Goal: Communication & Community: Share content

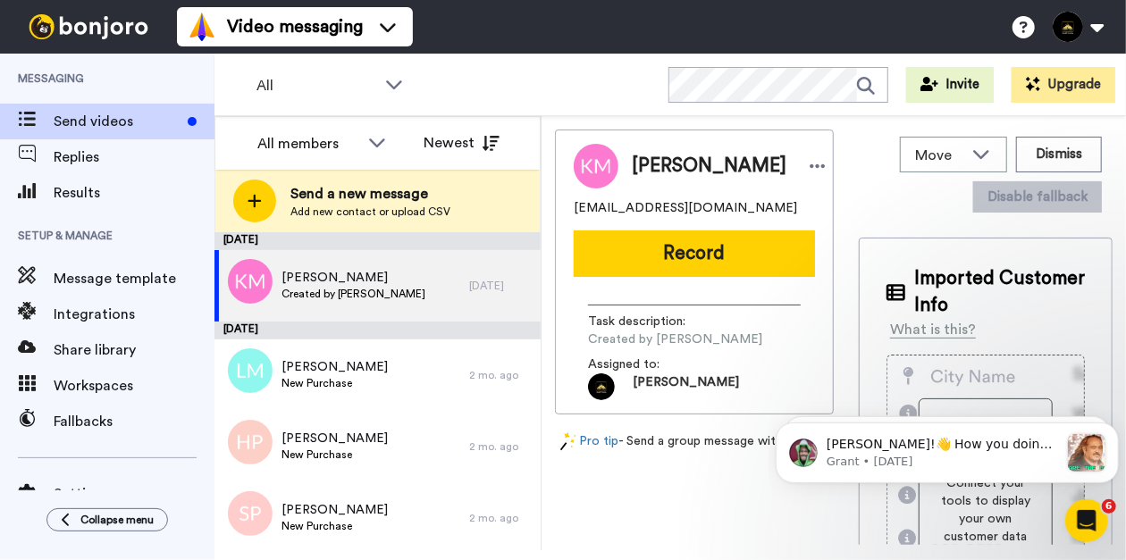
click at [326, 214] on span "Add new contact or upload CSV" at bounding box center [370, 212] width 160 height 14
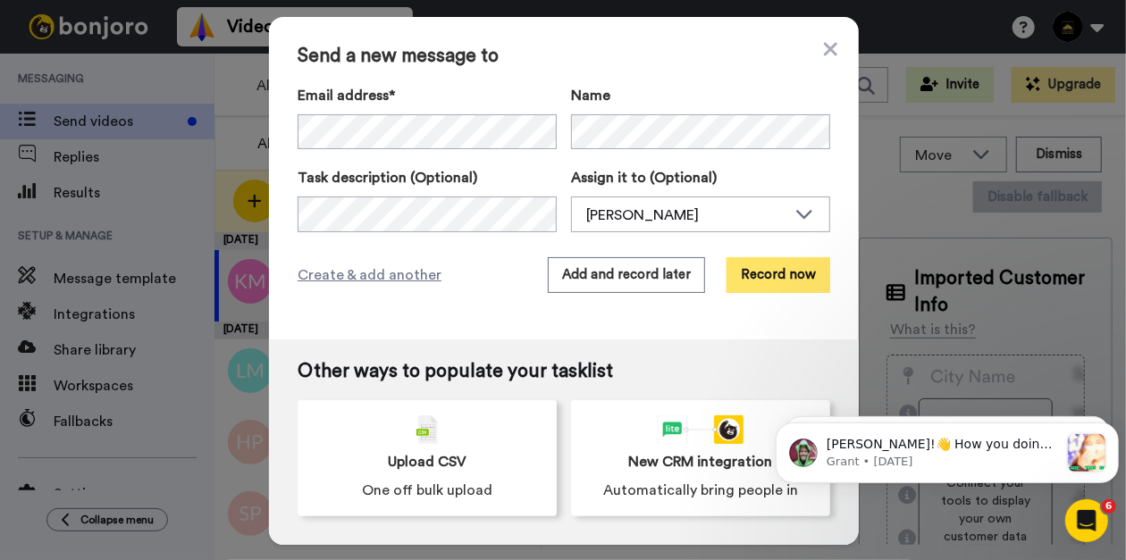
click at [735, 273] on button "Record now" at bounding box center [778, 275] width 104 height 36
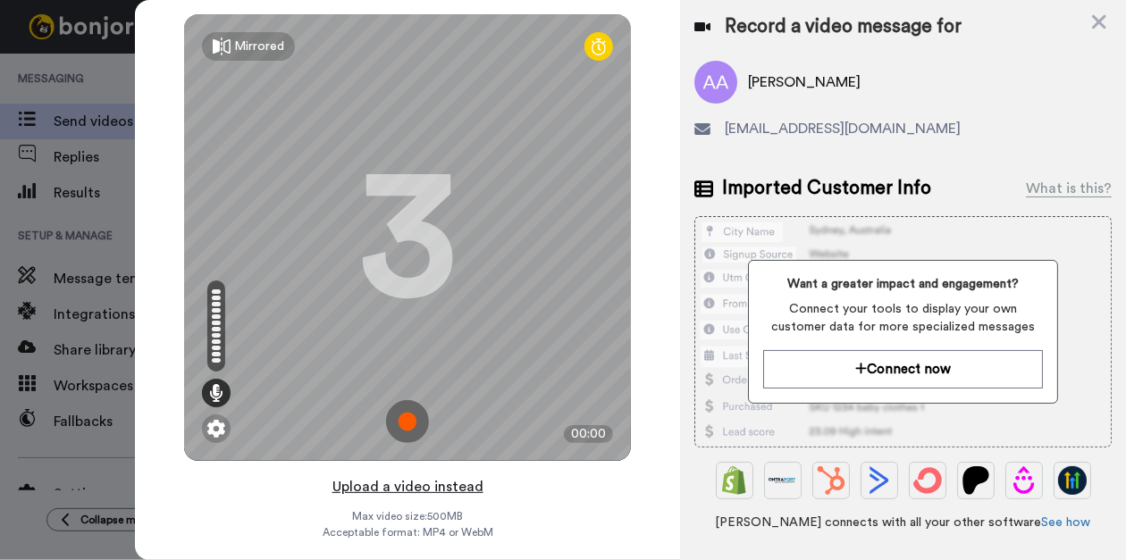
click at [408, 492] on button "Upload a video instead" at bounding box center [408, 486] width 162 height 23
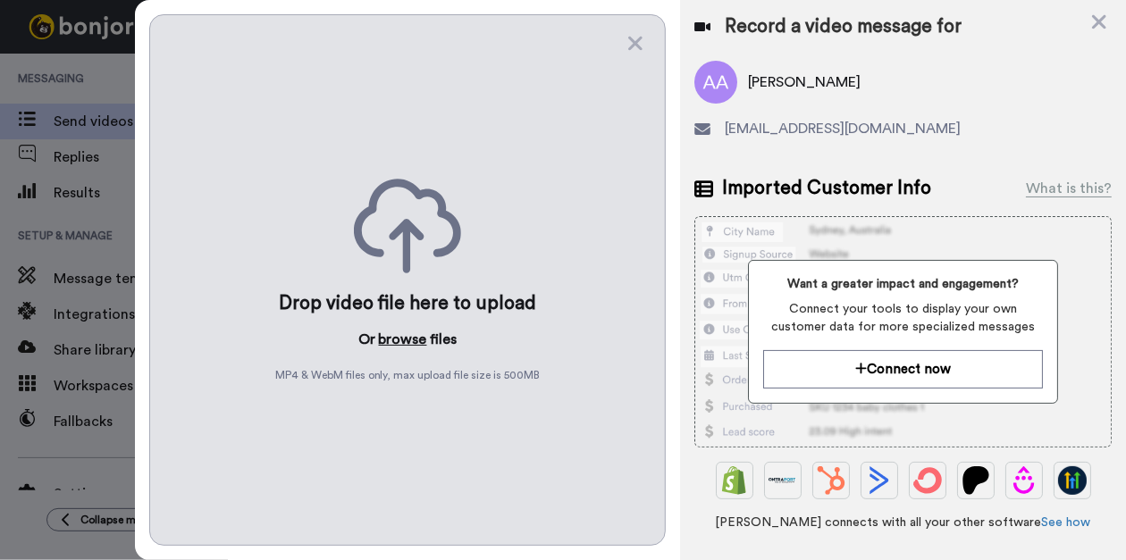
click at [413, 342] on button "browse" at bounding box center [403, 339] width 48 height 21
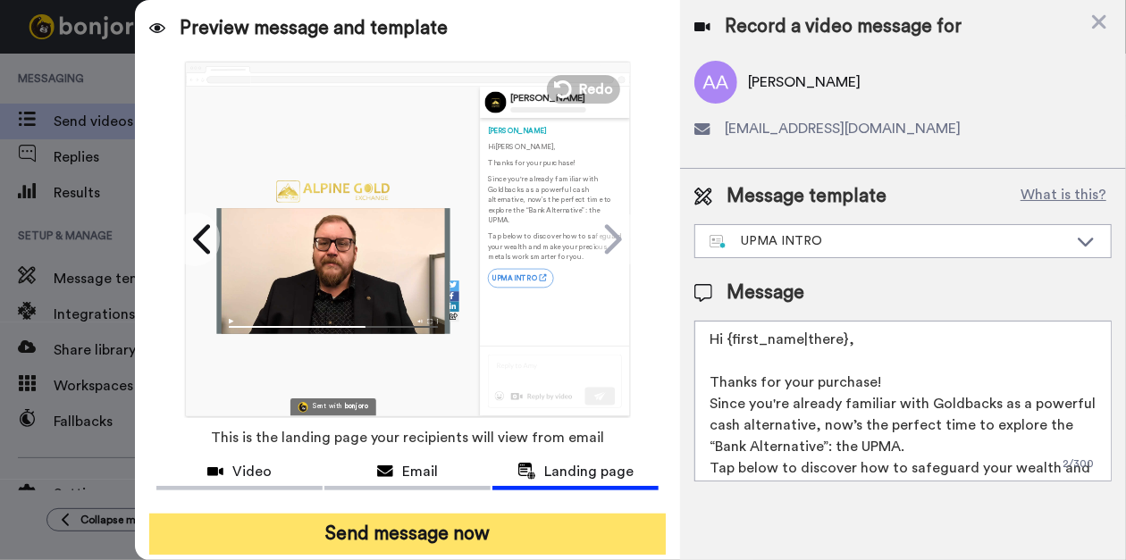
click at [364, 526] on button "Send message now" at bounding box center [407, 534] width 516 height 41
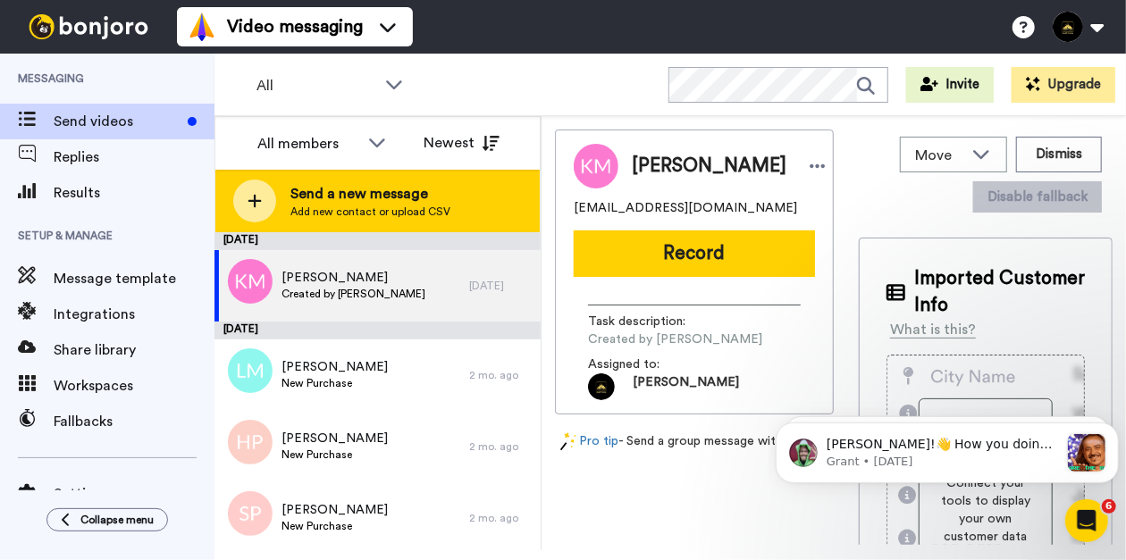
click at [340, 214] on span "Add new contact or upload CSV" at bounding box center [370, 212] width 160 height 14
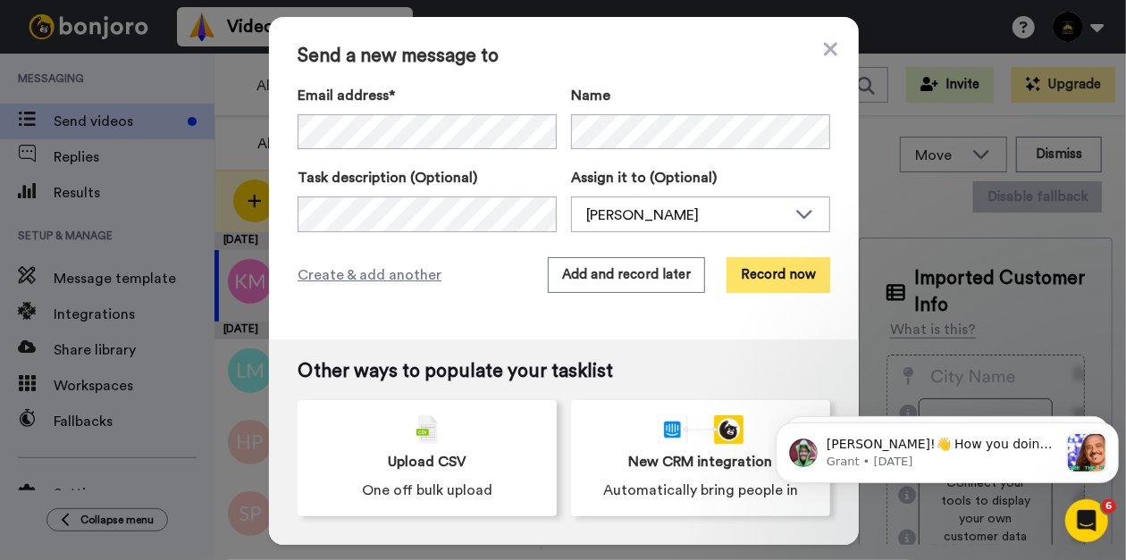
click at [754, 272] on button "Record now" at bounding box center [778, 275] width 104 height 36
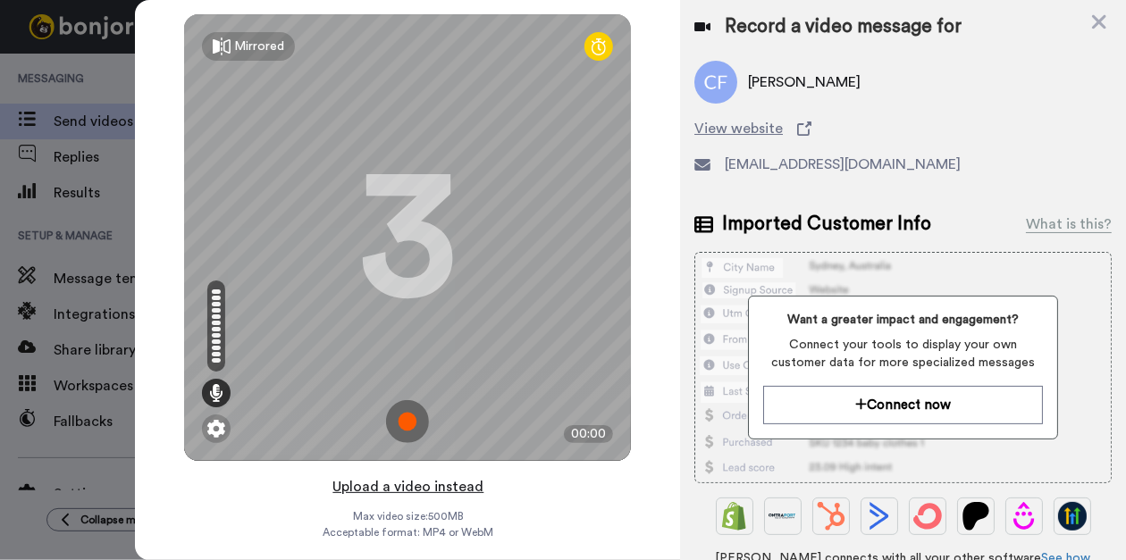
click at [403, 491] on button "Upload a video instead" at bounding box center [408, 486] width 162 height 23
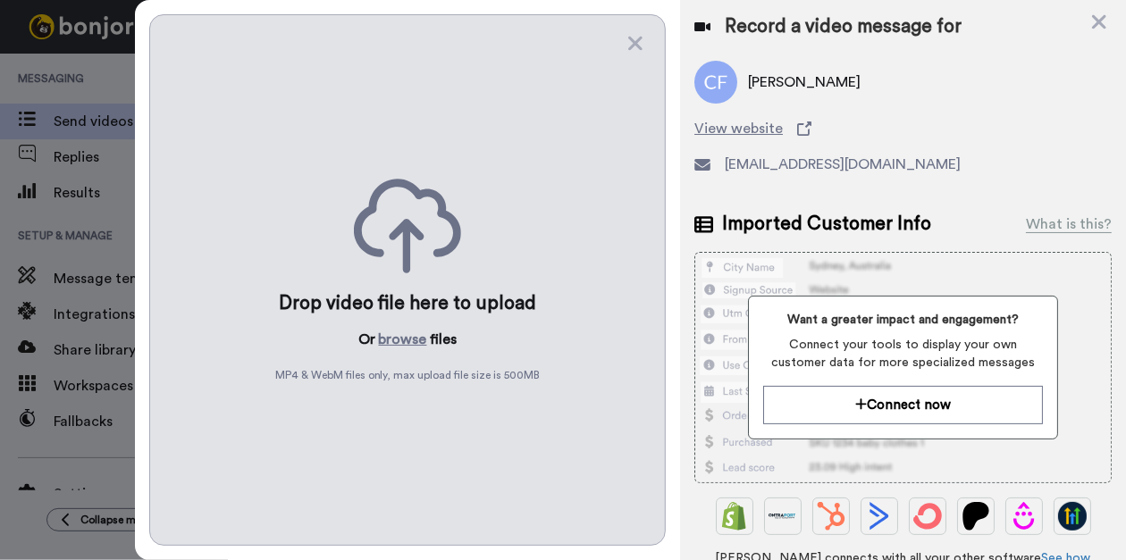
click at [405, 345] on div "Drop video file here to upload Or browse files MP4 & WebM files only, max uploa…" at bounding box center [407, 280] width 516 height 532
click at [406, 338] on button "browse" at bounding box center [403, 339] width 48 height 21
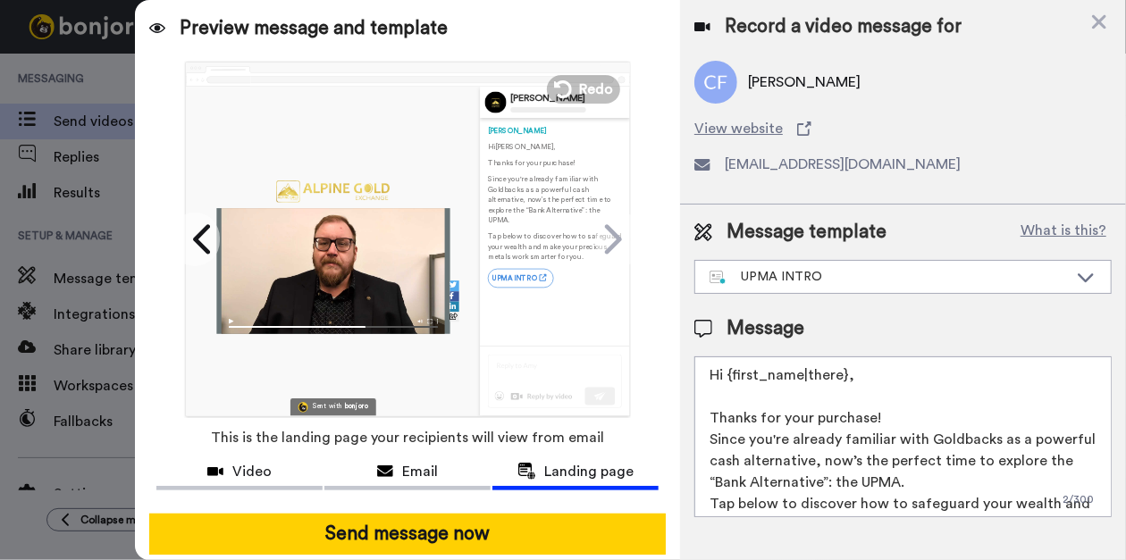
scroll to position [100, 0]
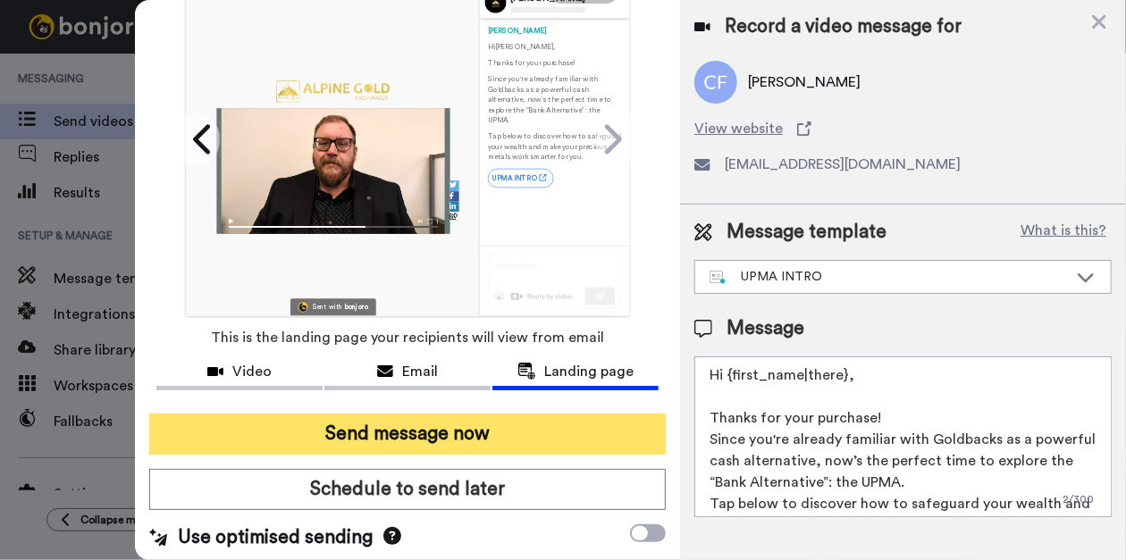
click at [390, 432] on button "Send message now" at bounding box center [407, 434] width 516 height 41
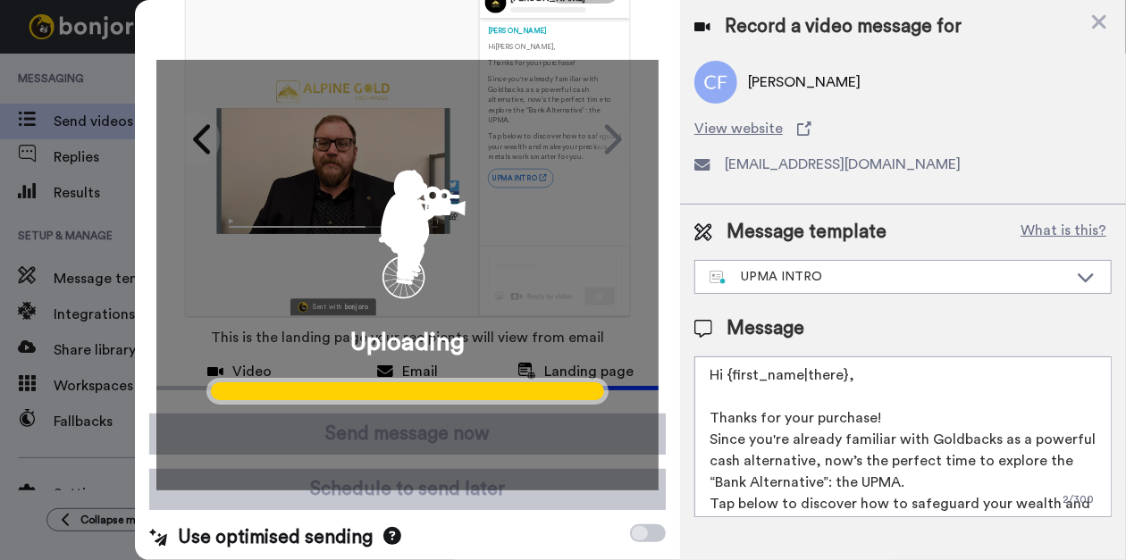
scroll to position [0, 0]
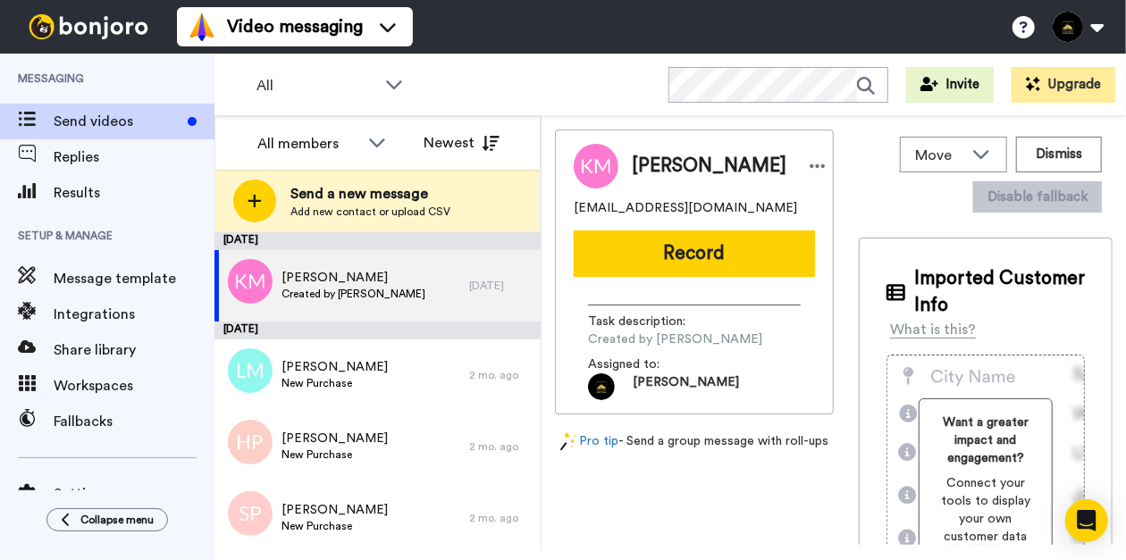
click at [365, 191] on span "Send a new message" at bounding box center [370, 193] width 160 height 21
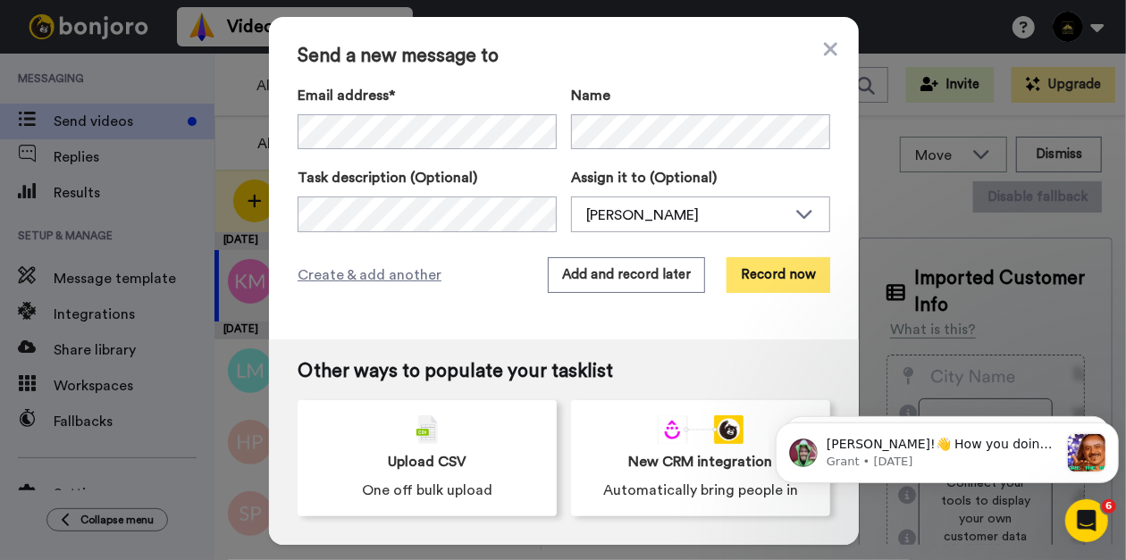
click at [769, 273] on button "Record now" at bounding box center [778, 275] width 104 height 36
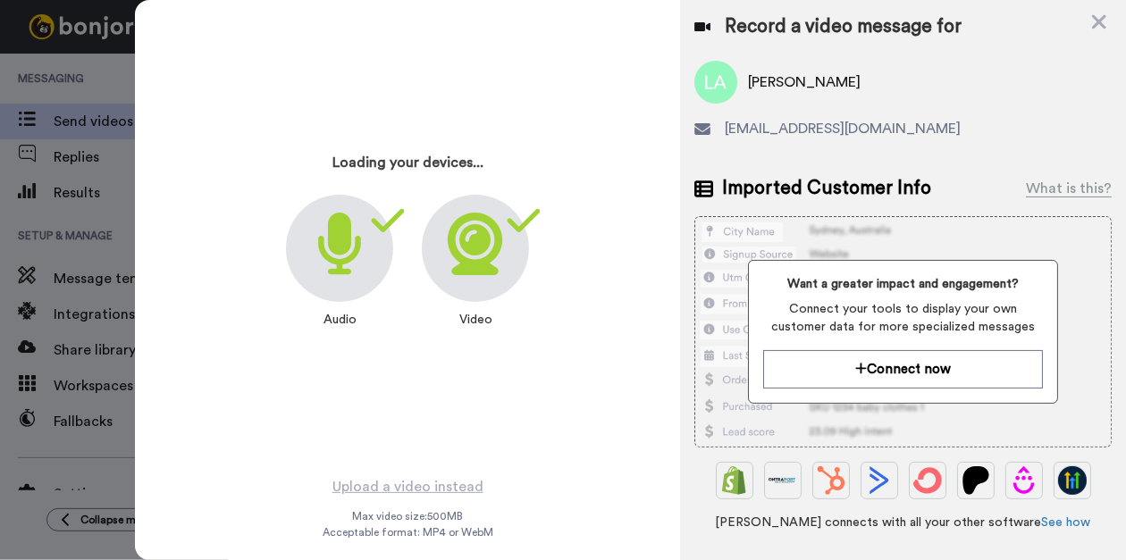
scroll to position [11, 0]
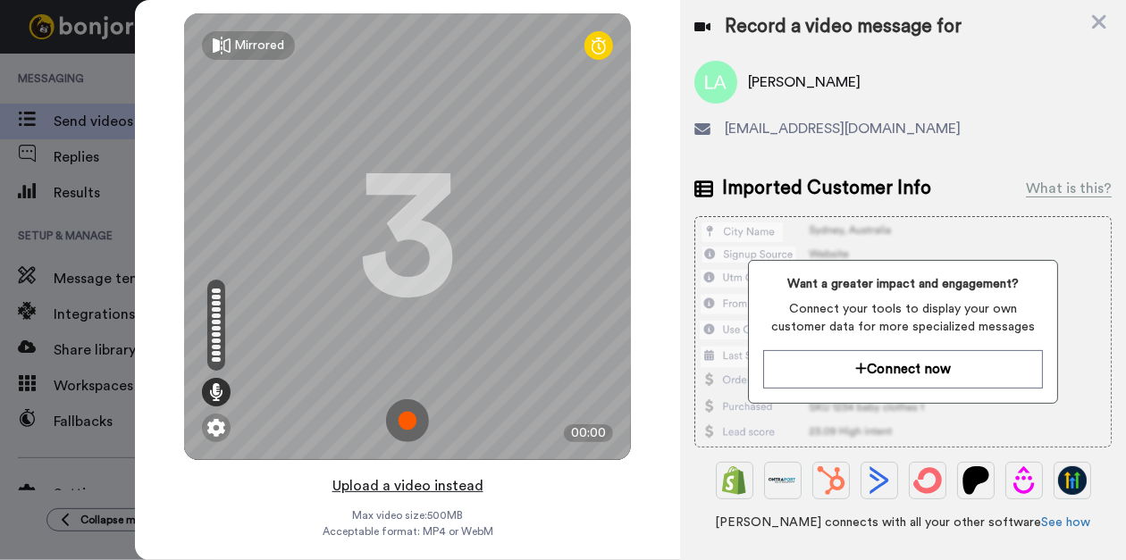
click at [385, 474] on button "Upload a video instead" at bounding box center [408, 485] width 162 height 23
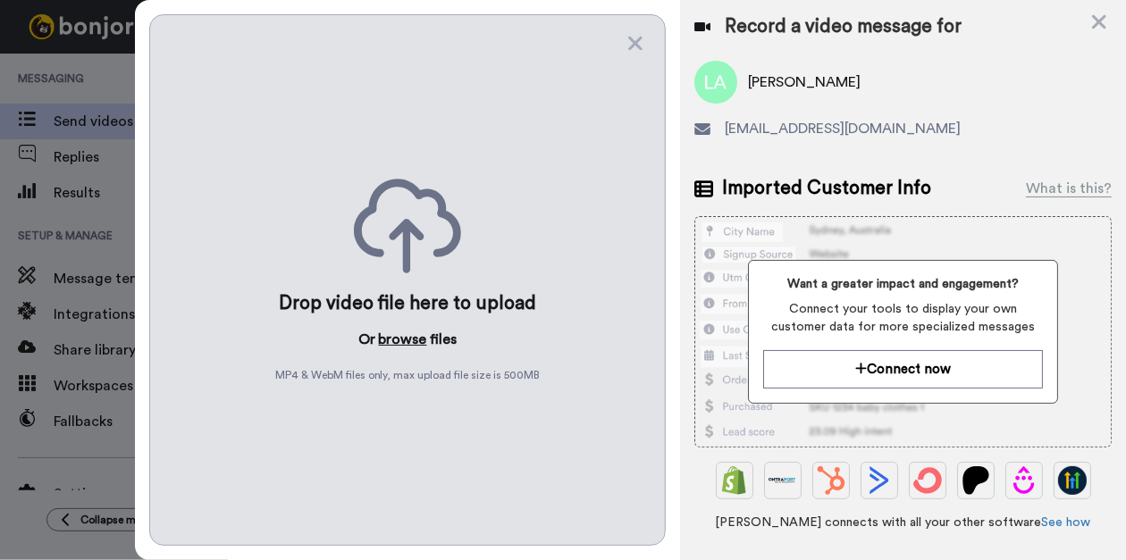
click at [408, 334] on button "browse" at bounding box center [403, 339] width 48 height 21
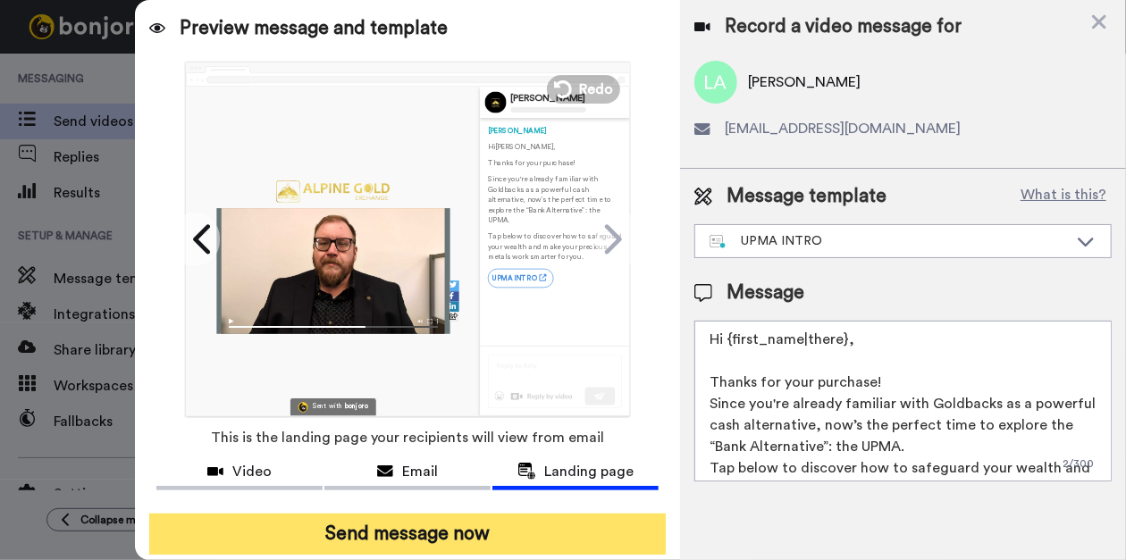
click at [315, 534] on button "Send message now" at bounding box center [407, 534] width 516 height 41
